Goal: Transaction & Acquisition: Purchase product/service

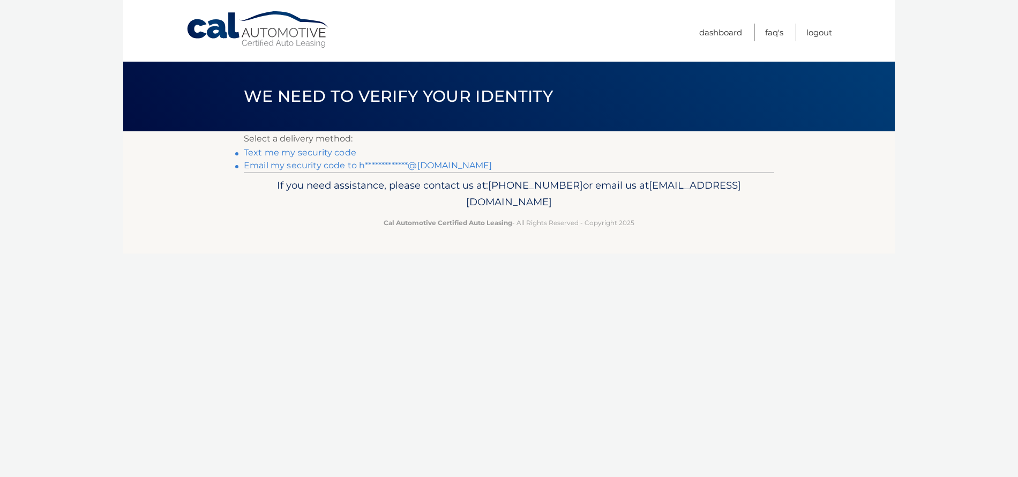
click at [342, 169] on link "**********" at bounding box center [368, 165] width 248 height 10
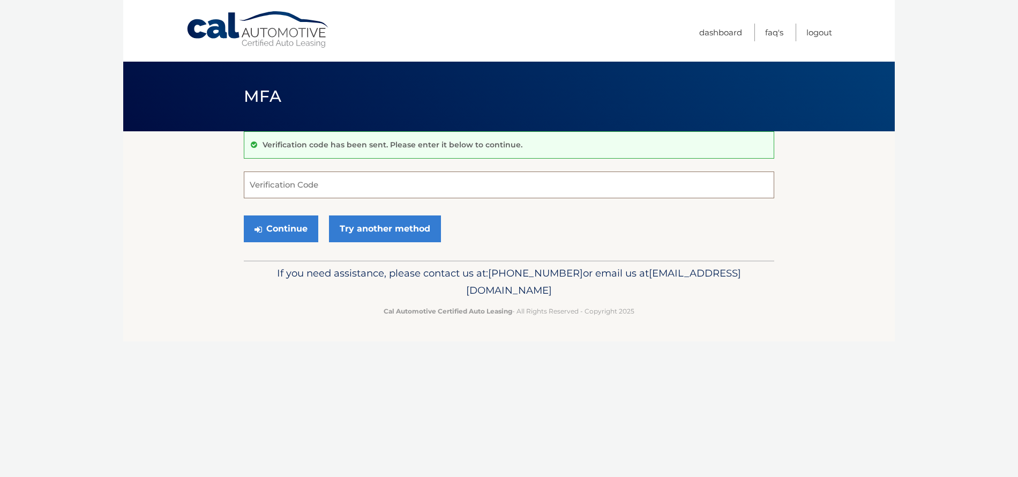
click at [325, 188] on input "Verification Code" at bounding box center [509, 184] width 530 height 27
paste input "948772"
type input "948772"
click at [380, 231] on link "Try another method" at bounding box center [385, 228] width 112 height 27
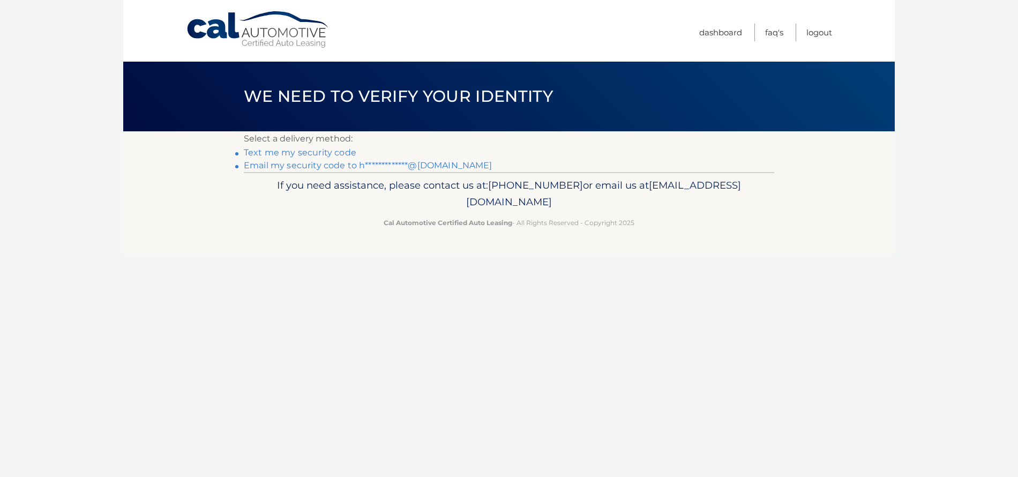
click at [367, 168] on link "**********" at bounding box center [368, 165] width 248 height 10
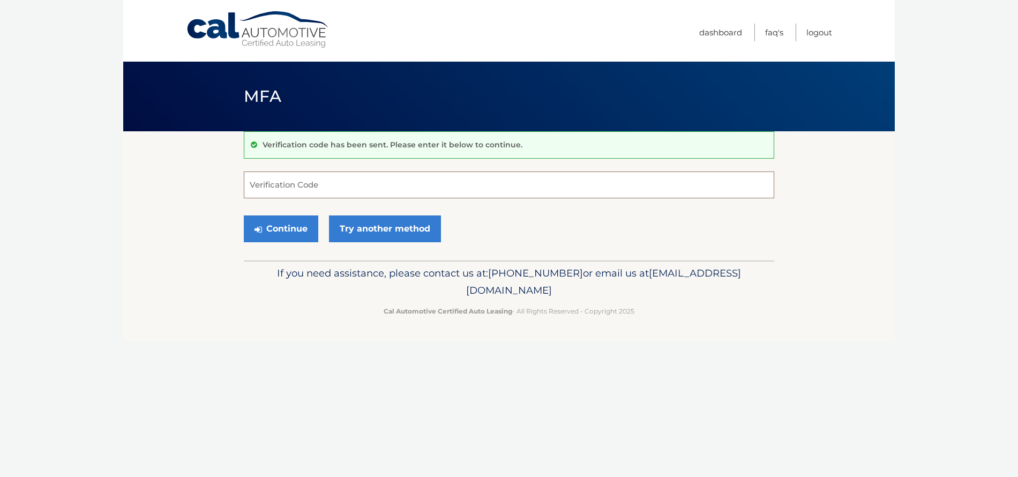
click at [282, 179] on input "Verification Code" at bounding box center [509, 184] width 530 height 27
paste input "242472"
type input "242472"
click at [285, 227] on button "Continue" at bounding box center [281, 228] width 74 height 27
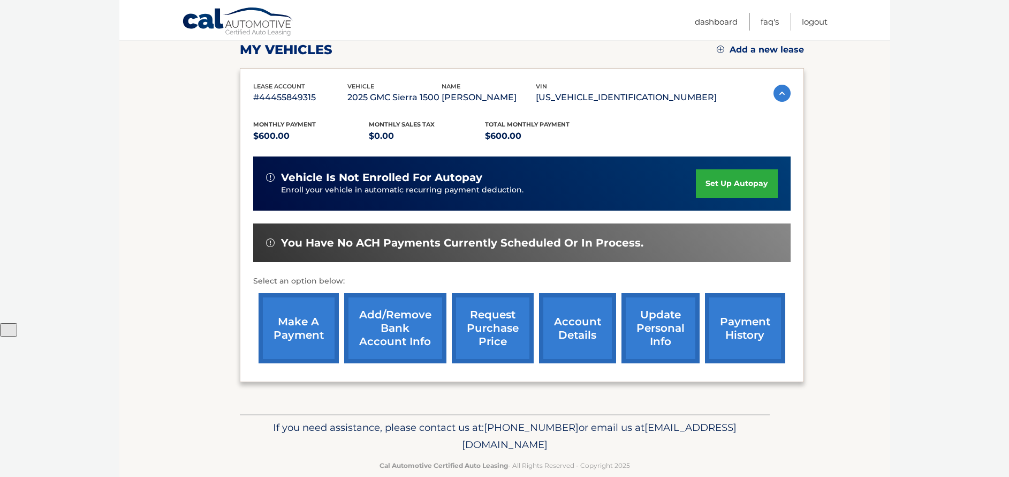
scroll to position [172, 0]
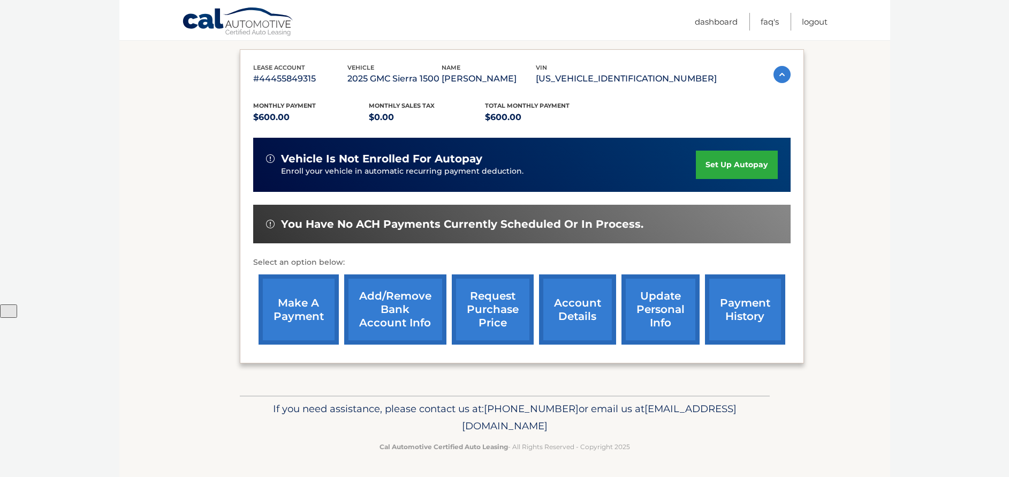
click at [291, 325] on link "make a payment" at bounding box center [299, 309] width 80 height 70
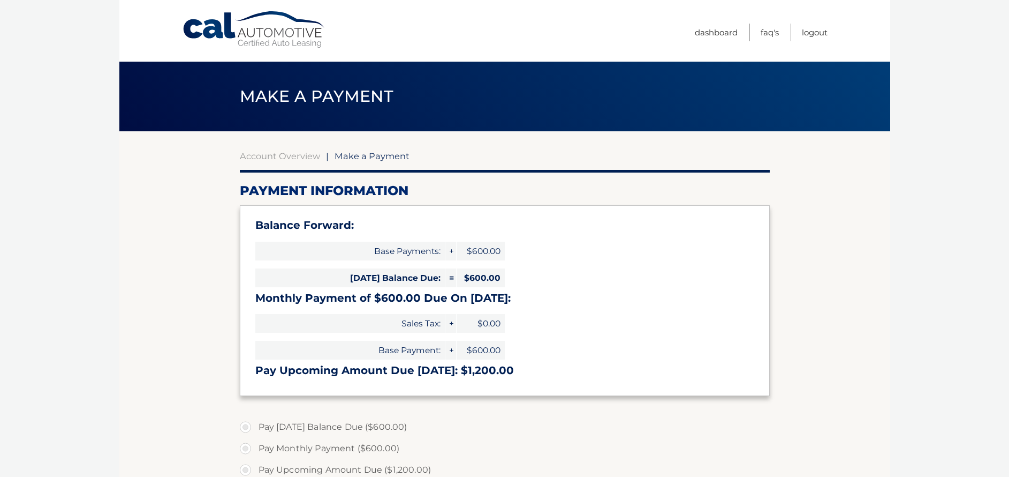
select select "NjNmMzE0ZDAtNTk4NS00NTk5LTlmYmEtNGE1OTc4YTVkMTY1"
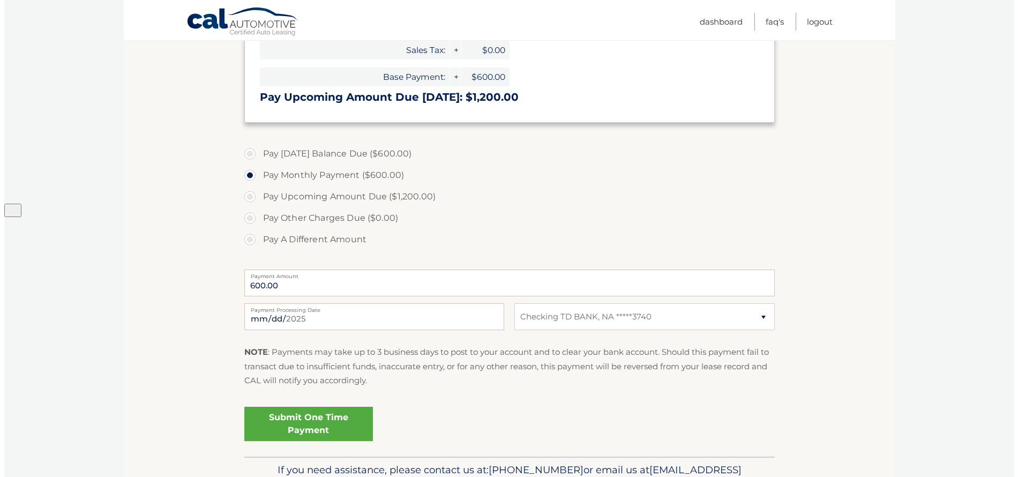
scroll to position [274, 0]
click at [329, 316] on input "[DATE]" at bounding box center [370, 316] width 260 height 27
click at [303, 314] on input "[DATE]" at bounding box center [370, 316] width 260 height 27
type input "[DATE]"
click at [291, 420] on link "Submit One Time Payment" at bounding box center [304, 423] width 129 height 34
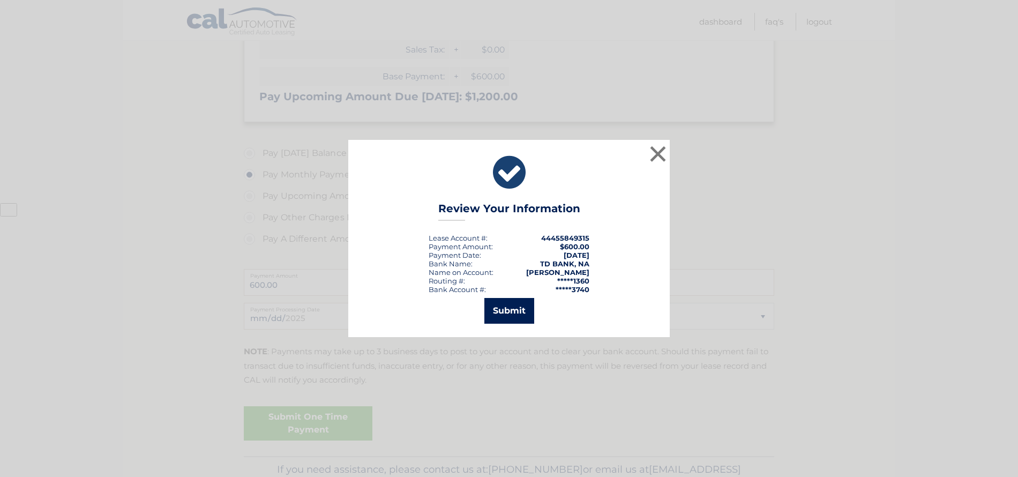
click at [506, 305] on button "Submit" at bounding box center [509, 311] width 50 height 26
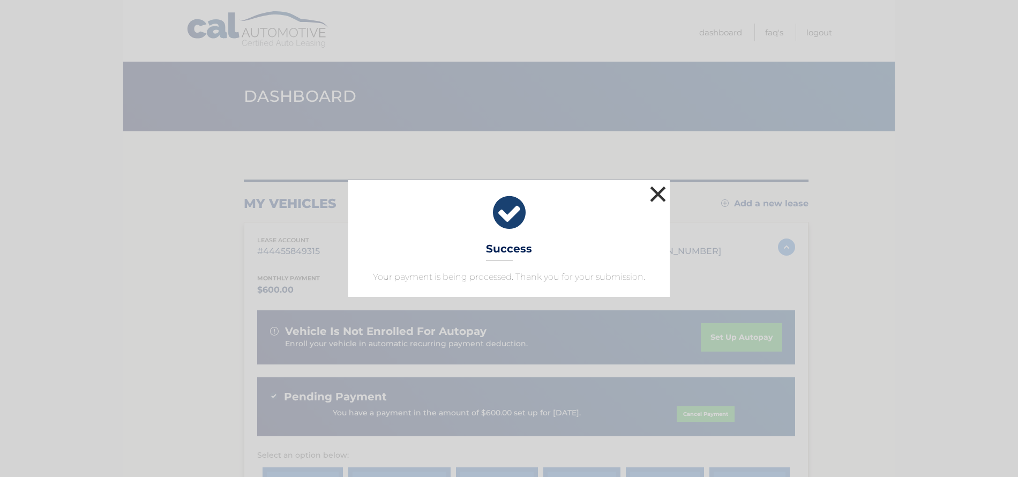
click at [662, 190] on button "×" at bounding box center [657, 193] width 21 height 21
